Goal: Navigation & Orientation: Understand site structure

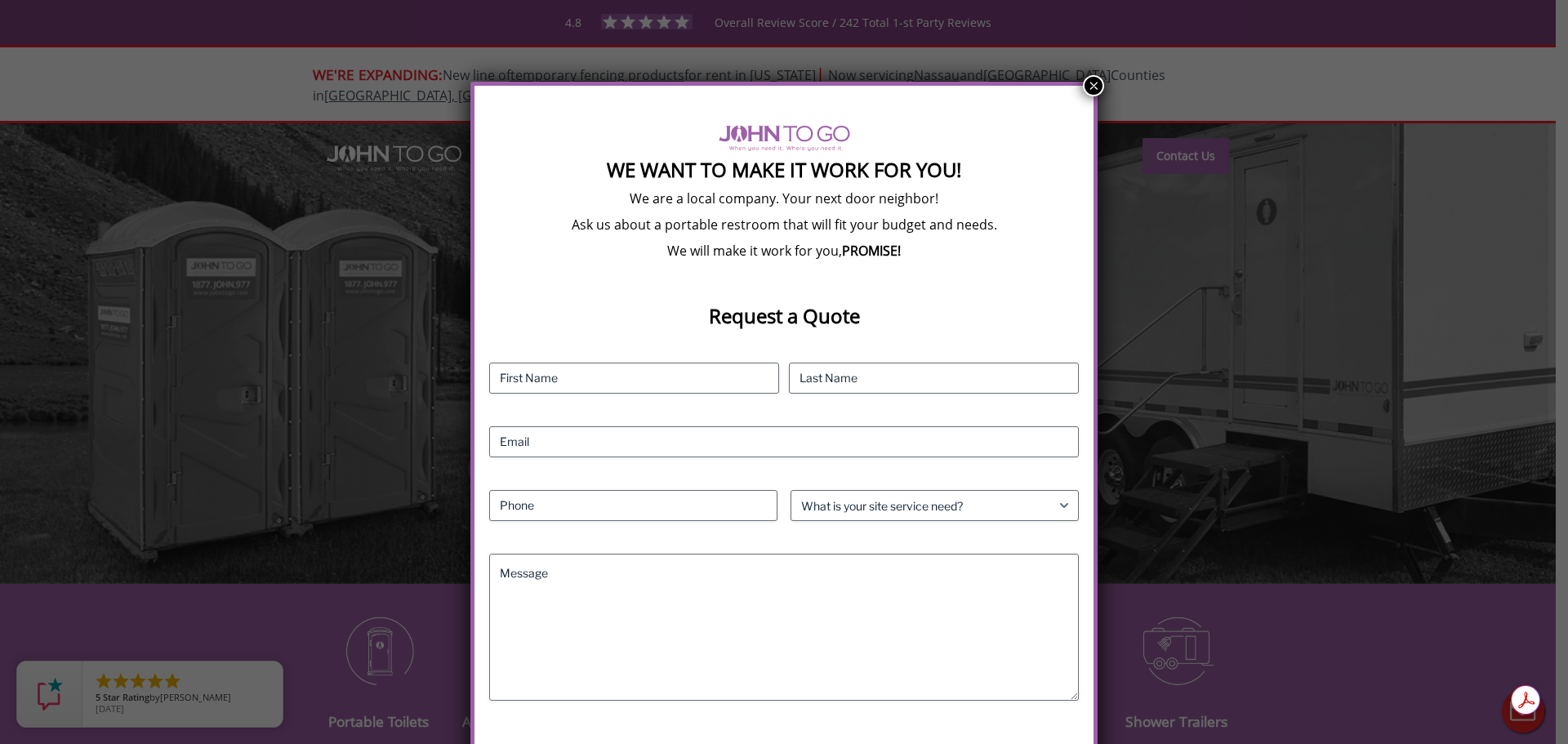
click at [1088, 82] on button "×" at bounding box center [1092, 85] width 21 height 21
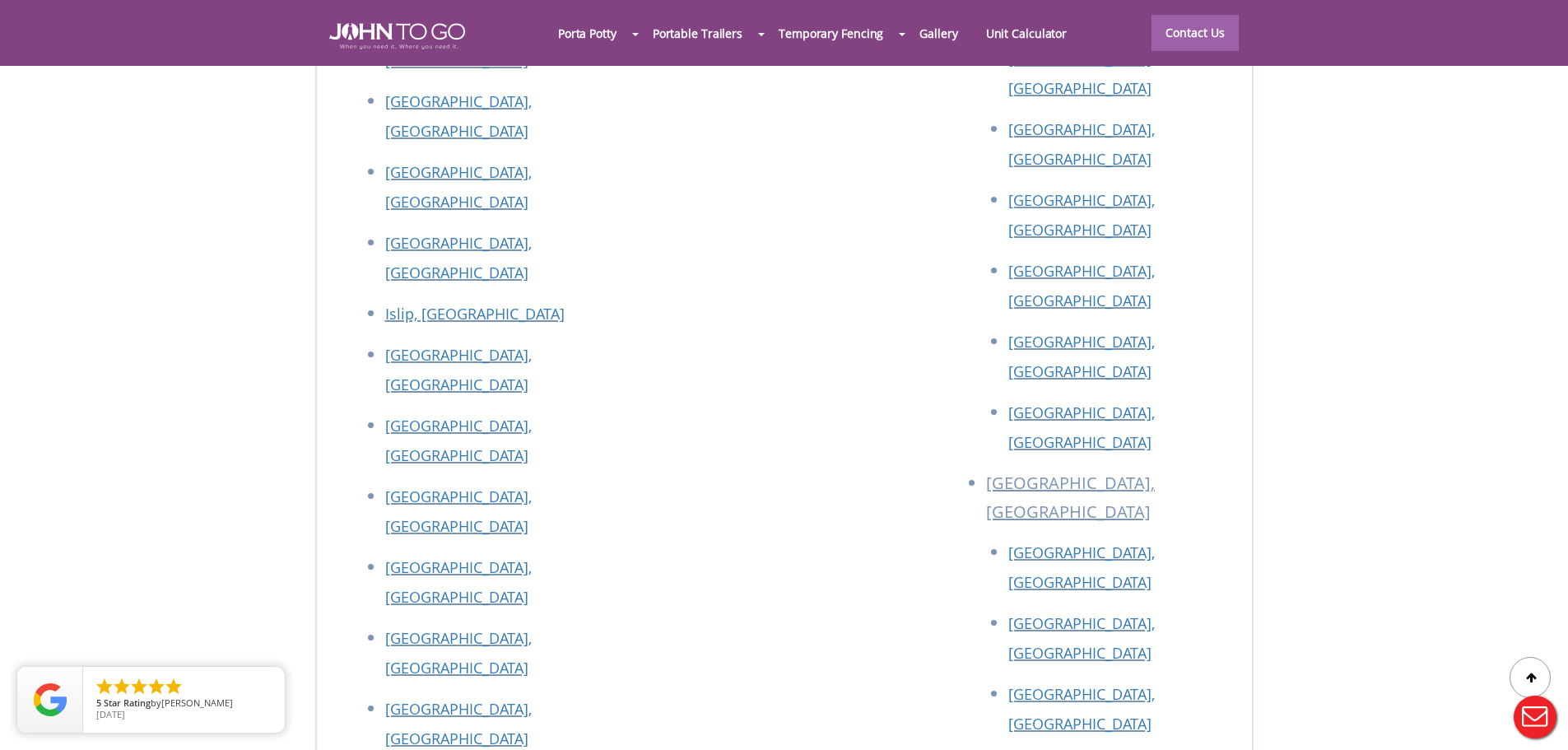
scroll to position [7448, 0]
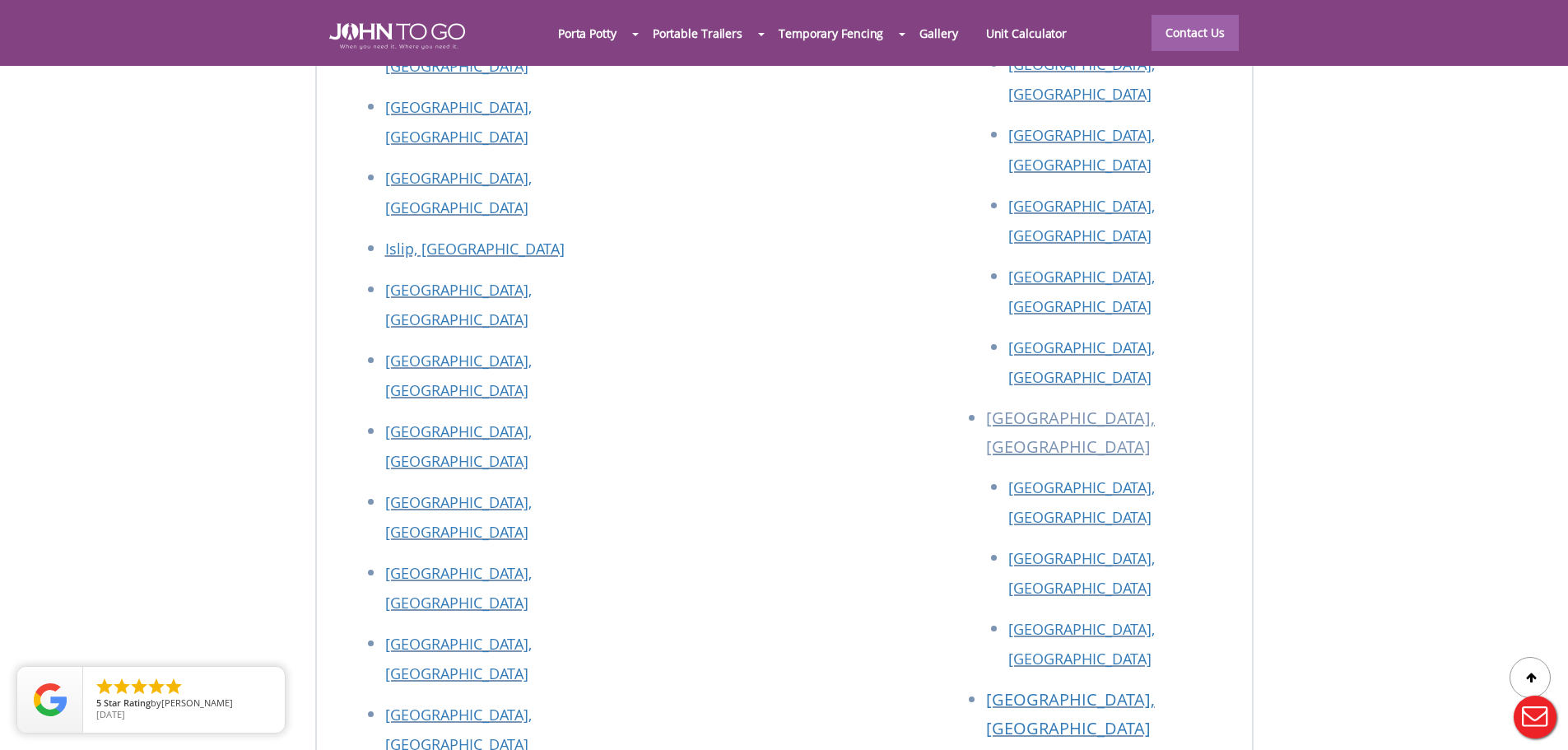
click at [1128, 394] on div at bounding box center [784, 375] width 1568 height 750
